Goal: Navigation & Orientation: Understand site structure

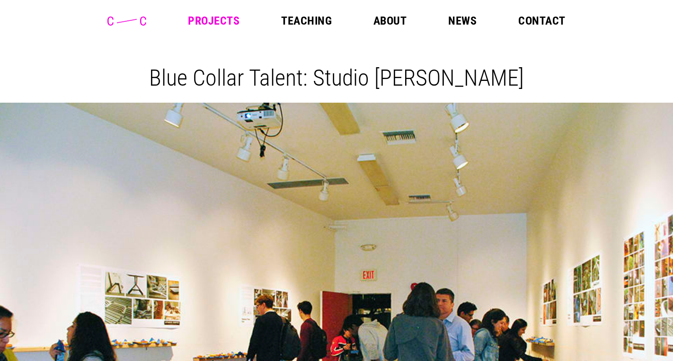
click at [118, 20] on icon at bounding box center [126, 21] width 39 height 9
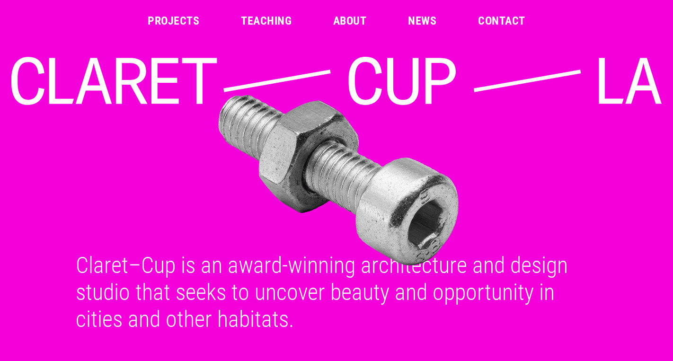
click at [178, 19] on link "Projects" at bounding box center [174, 20] width 52 height 11
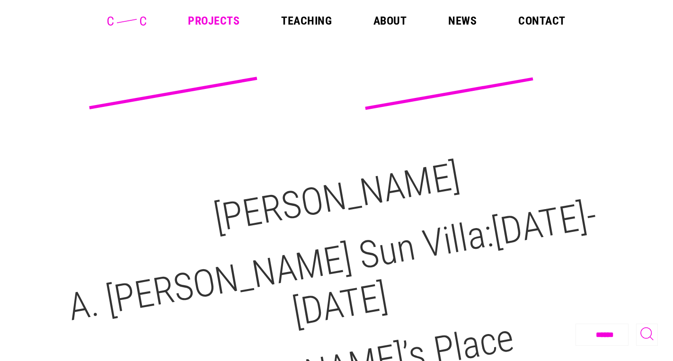
click at [302, 20] on link "Teaching" at bounding box center [306, 20] width 51 height 11
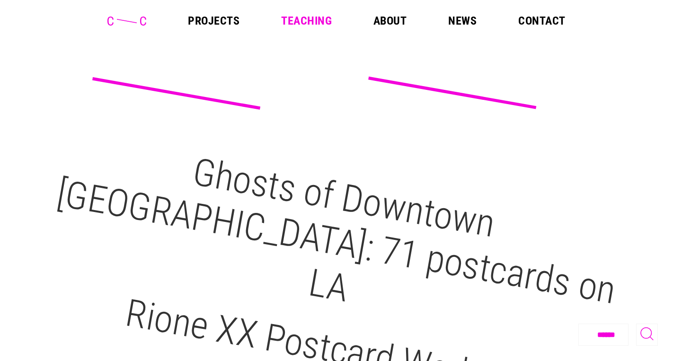
click at [218, 23] on link "Projects" at bounding box center [214, 20] width 52 height 11
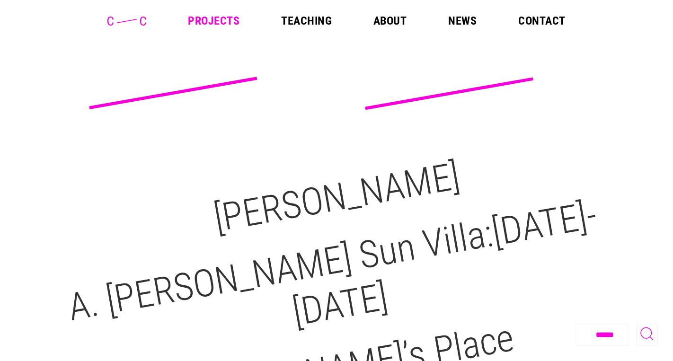
click at [393, 18] on link "About" at bounding box center [389, 20] width 33 height 11
